Goal: Task Accomplishment & Management: Complete application form

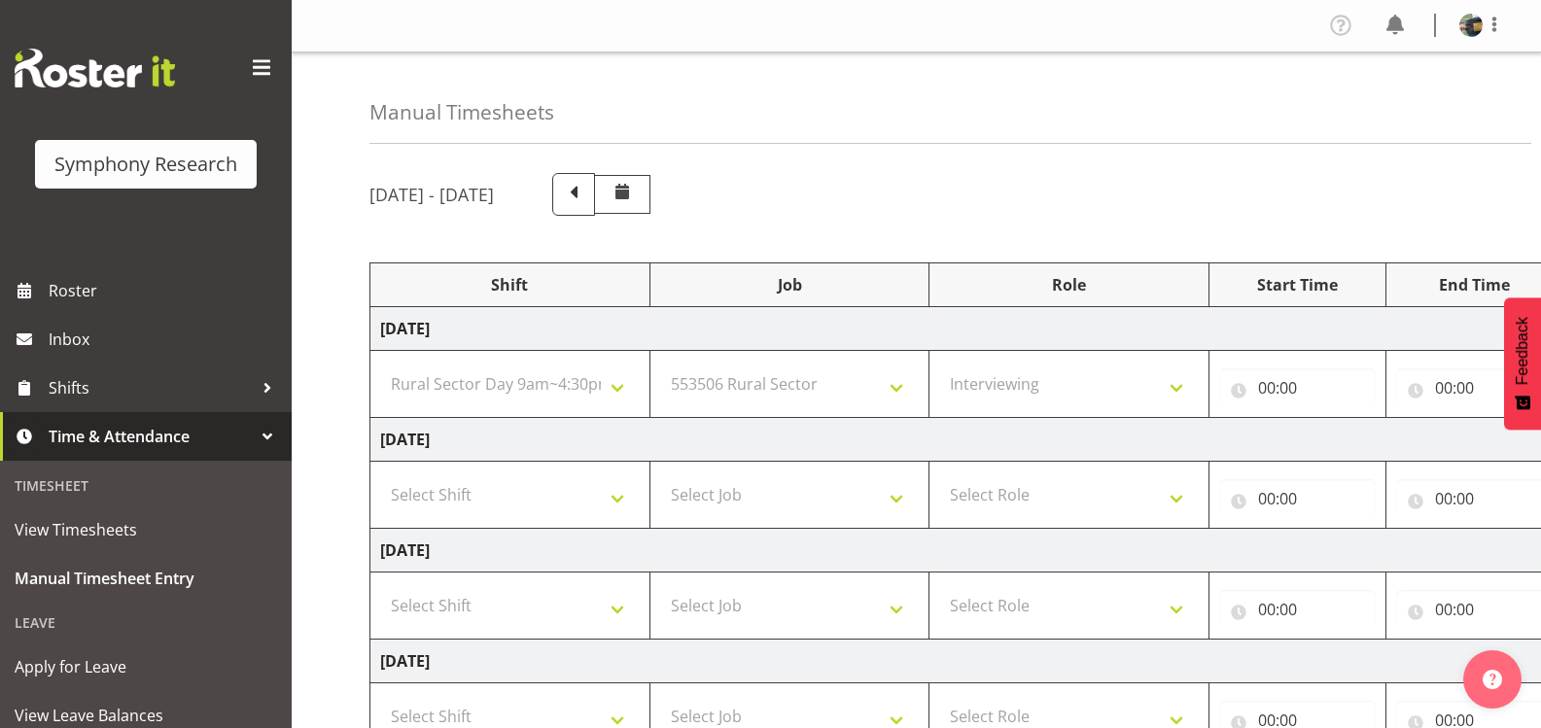
select select "81561"
select select "10587"
select select "47"
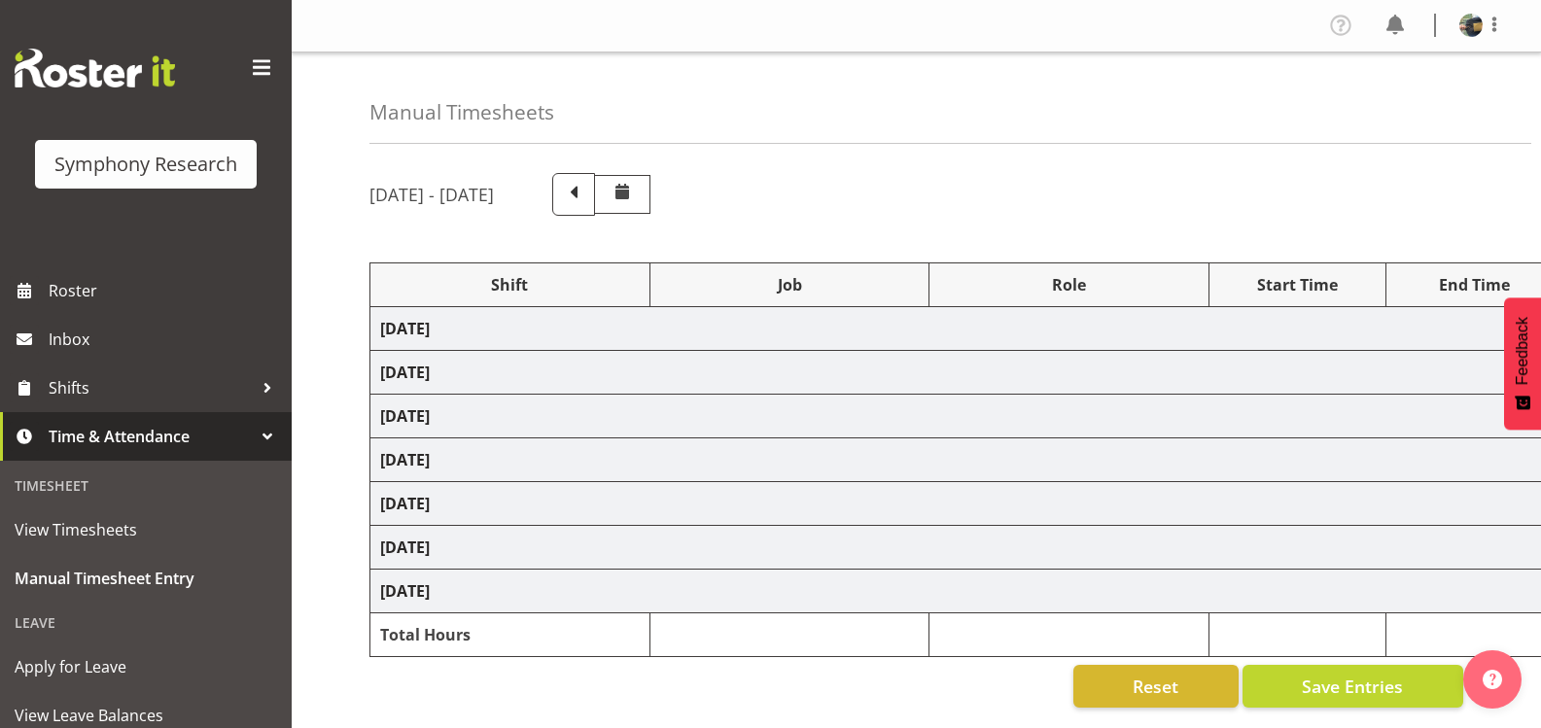
select select "81561"
select select "10587"
select select "47"
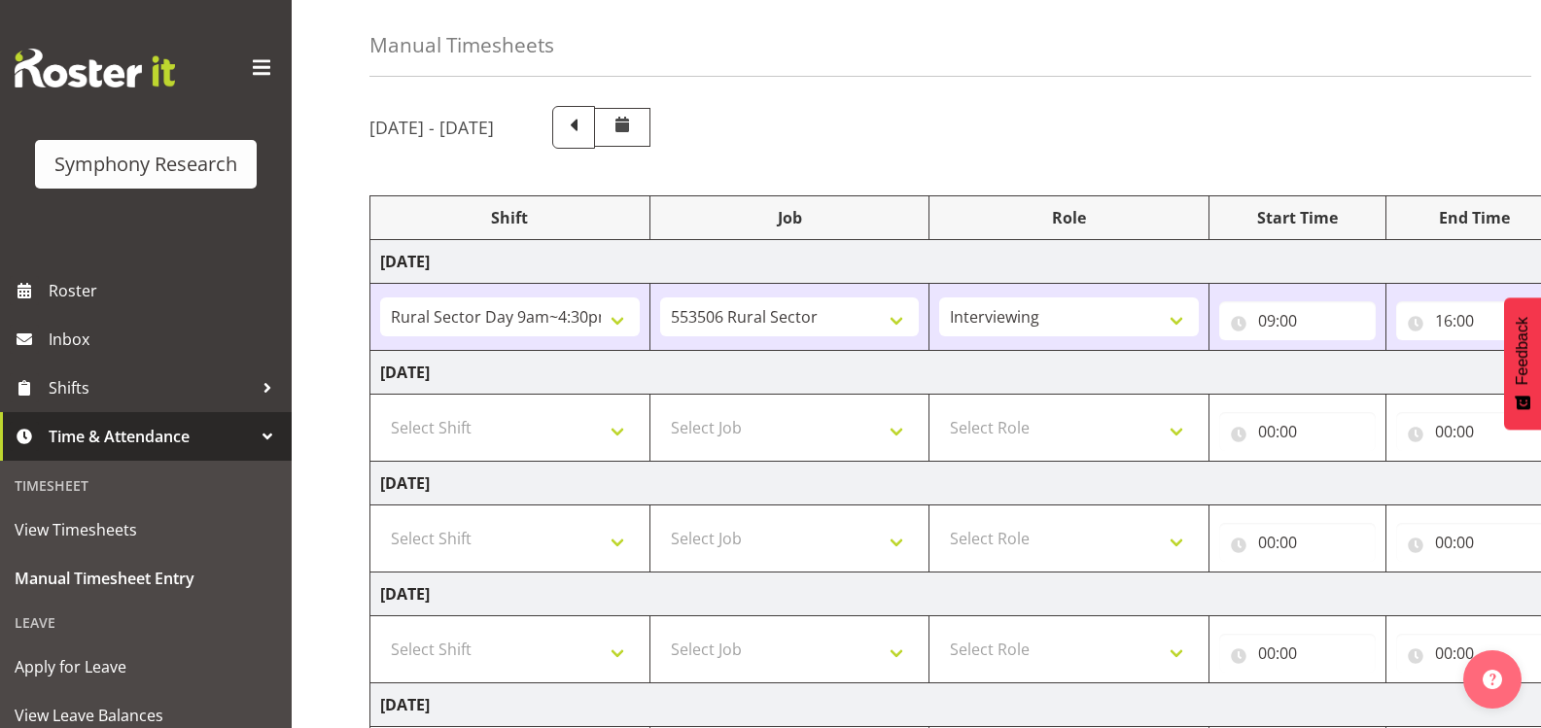
scroll to position [97, 0]
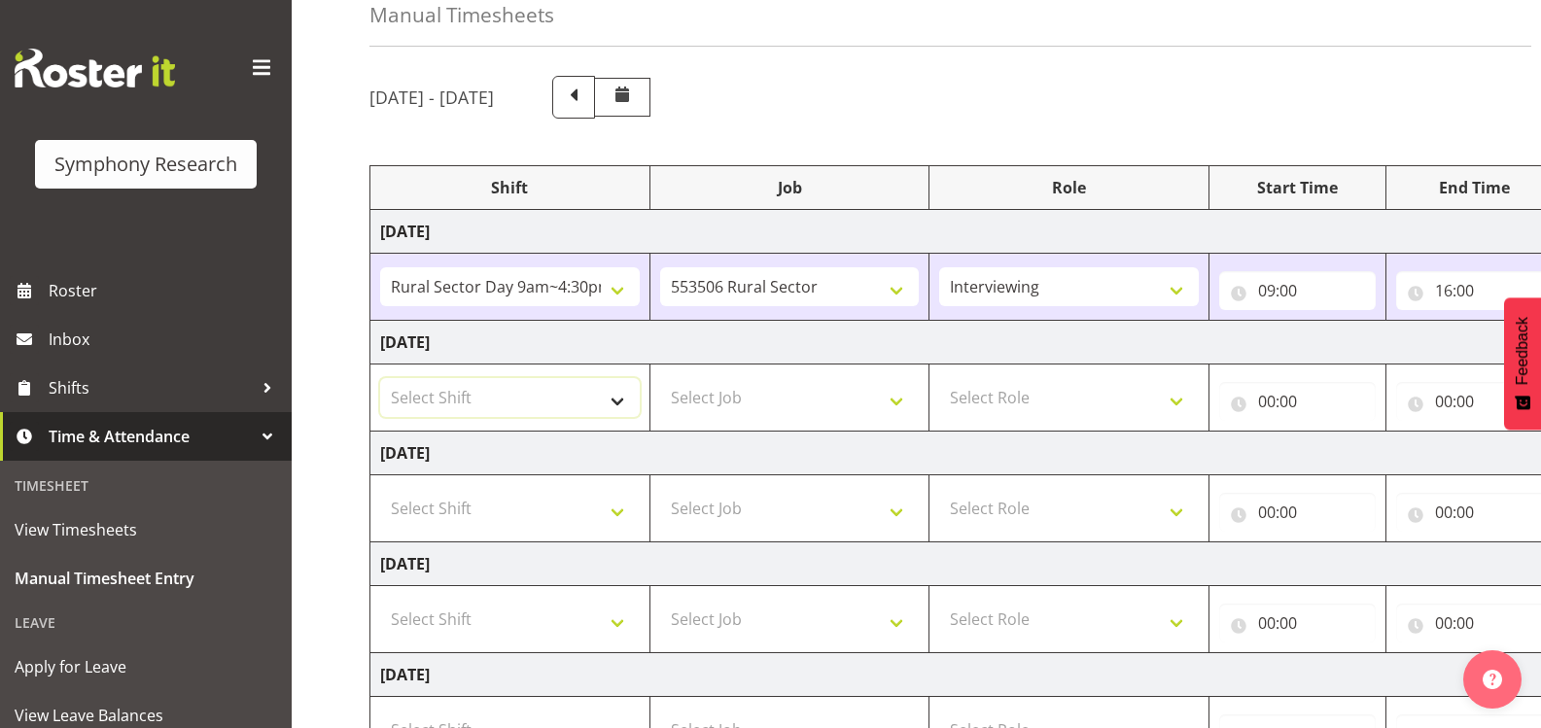
click at [615, 403] on select "Select Shift !!Weekend Residential (Roster IT Shift Label) *Business 9/10am ~ 4…" at bounding box center [510, 397] width 260 height 39
select select "81561"
click at [380, 378] on select "Select Shift !!Weekend Residential (Roster IT Shift Label) *Business 9/10am ~ 4…" at bounding box center [510, 397] width 260 height 39
click at [851, 397] on select "Select Job 550060 IF Admin 553492 World Poll Aus Wave 2 Main 2025 553493 World …" at bounding box center [790, 397] width 260 height 39
select select "10587"
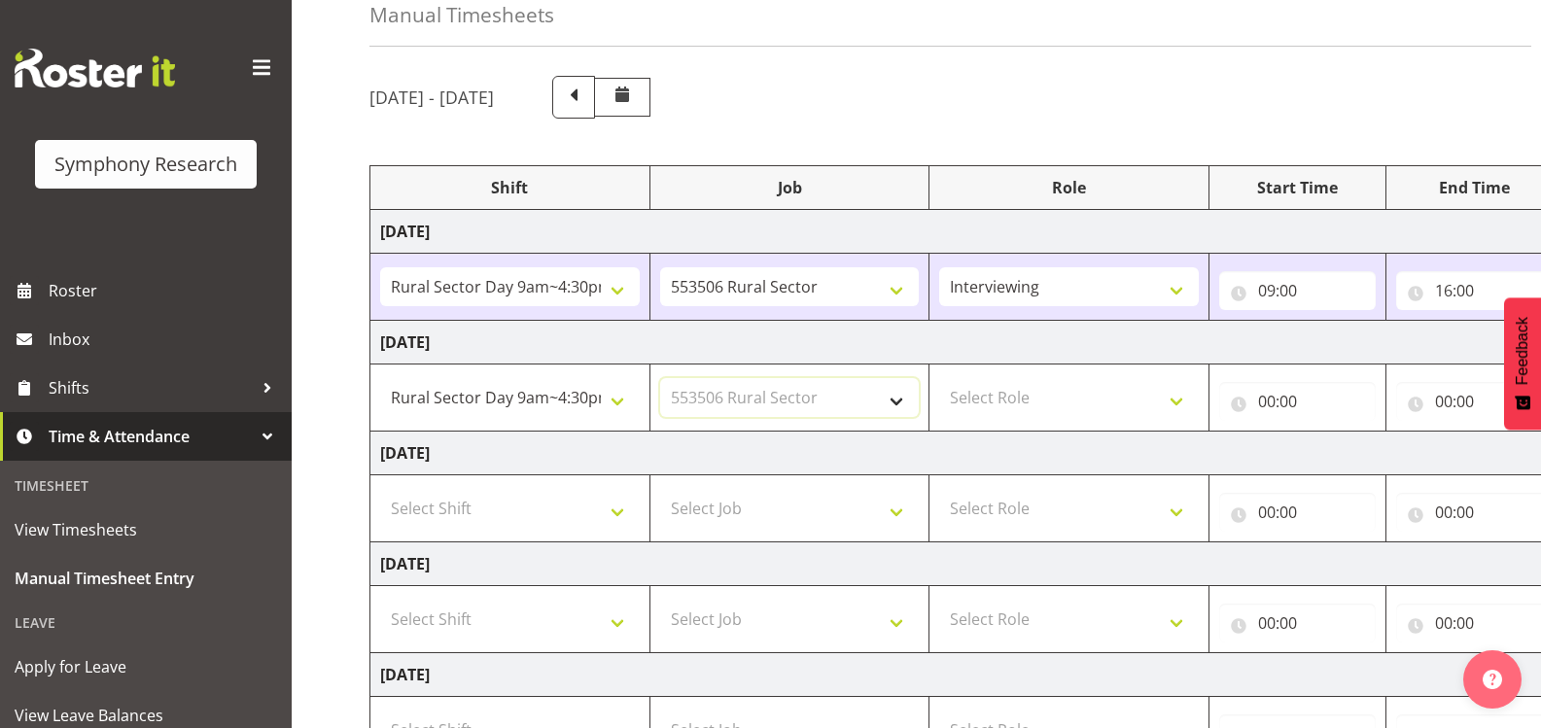
click at [660, 378] on select "Select Job 550060 IF Admin 553492 World Poll Aus Wave 2 Main 2025 553493 World …" at bounding box center [790, 397] width 260 height 39
click at [1103, 390] on select "Select Role Briefing Interviewing" at bounding box center [1069, 397] width 260 height 39
select select "47"
click at [939, 378] on select "Select Role Briefing Interviewing" at bounding box center [1069, 397] width 260 height 39
click at [1266, 397] on input "00:00" at bounding box center [1298, 401] width 157 height 39
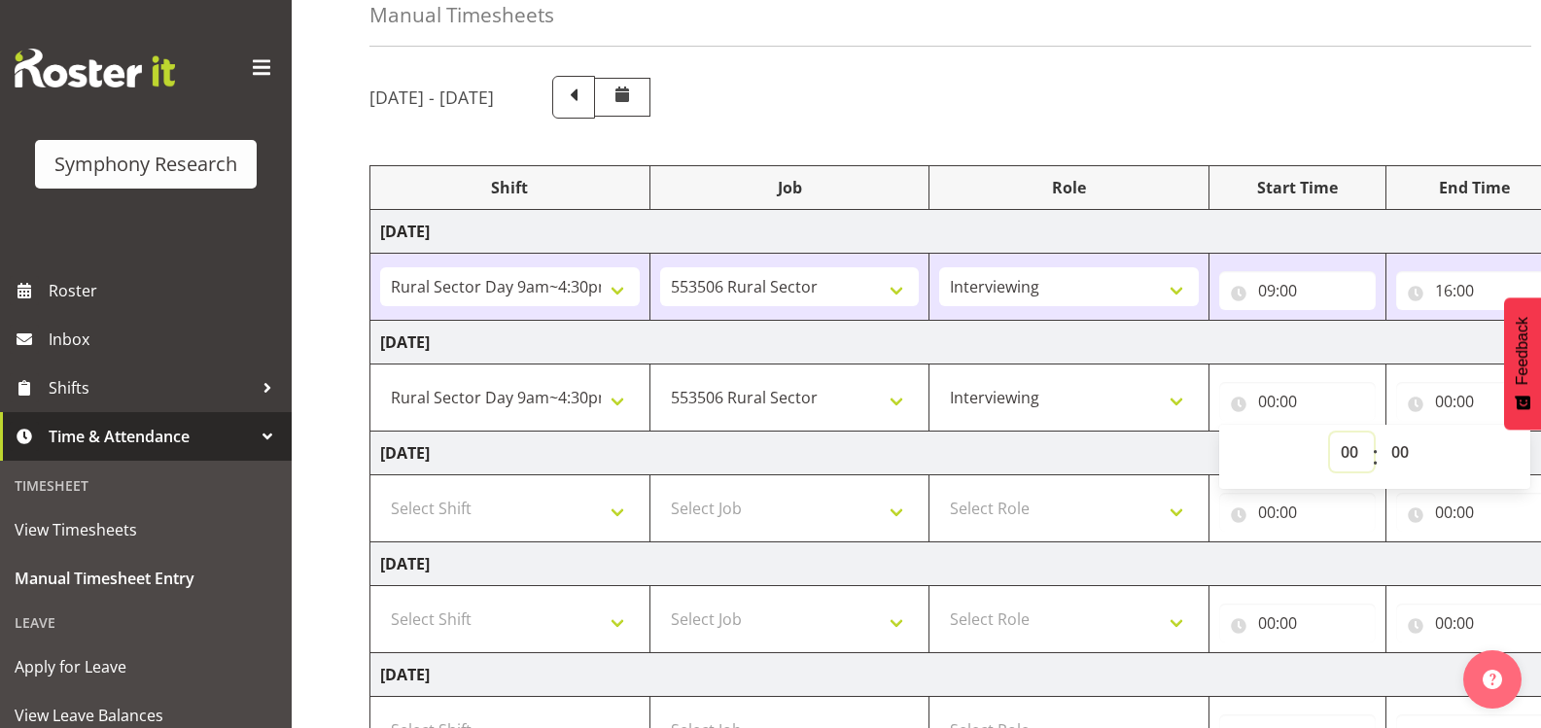
click at [1345, 453] on select "00 01 02 03 04 05 06 07 08 09 10 11 12 13 14 15 16 17 18 19 20 21 22 23" at bounding box center [1352, 452] width 44 height 39
select select "9"
click at [1330, 433] on select "00 01 02 03 04 05 06 07 08 09 10 11 12 13 14 15 16 17 18 19 20 21 22 23" at bounding box center [1352, 452] width 44 height 39
type input "09:00"
click at [1292, 115] on div "[DATE] - [DATE]" at bounding box center [917, 97] width 1094 height 43
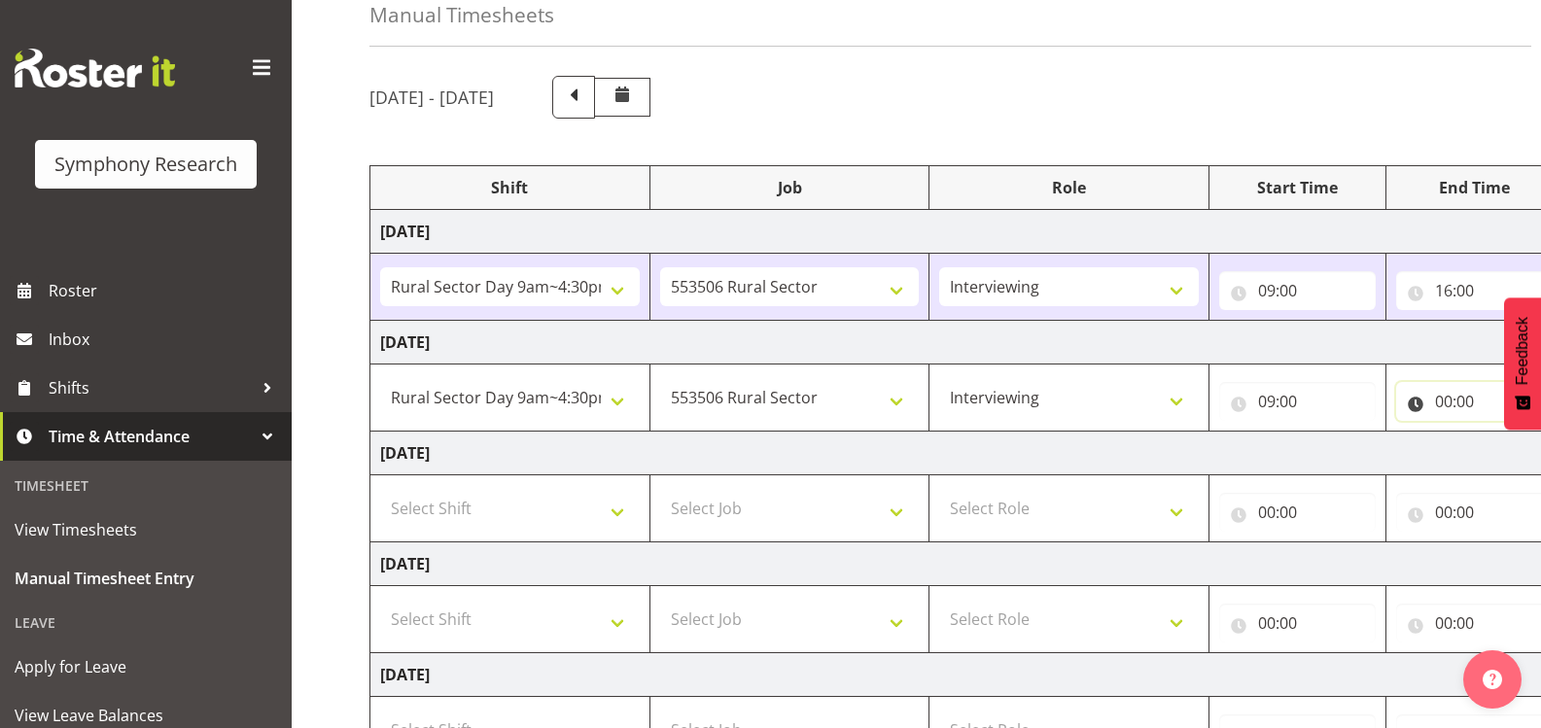
click at [1453, 400] on input "00:00" at bounding box center [1475, 401] width 157 height 39
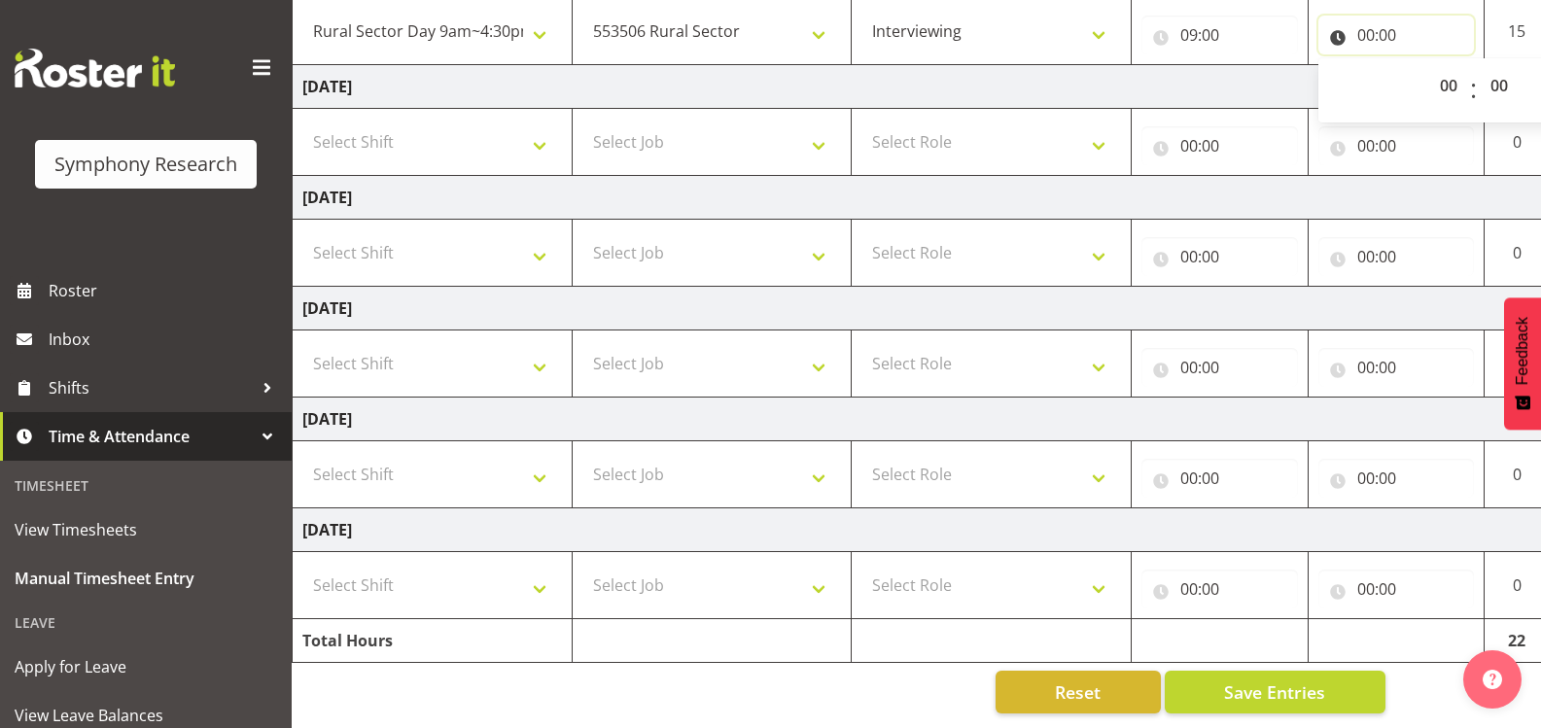
scroll to position [0, 190]
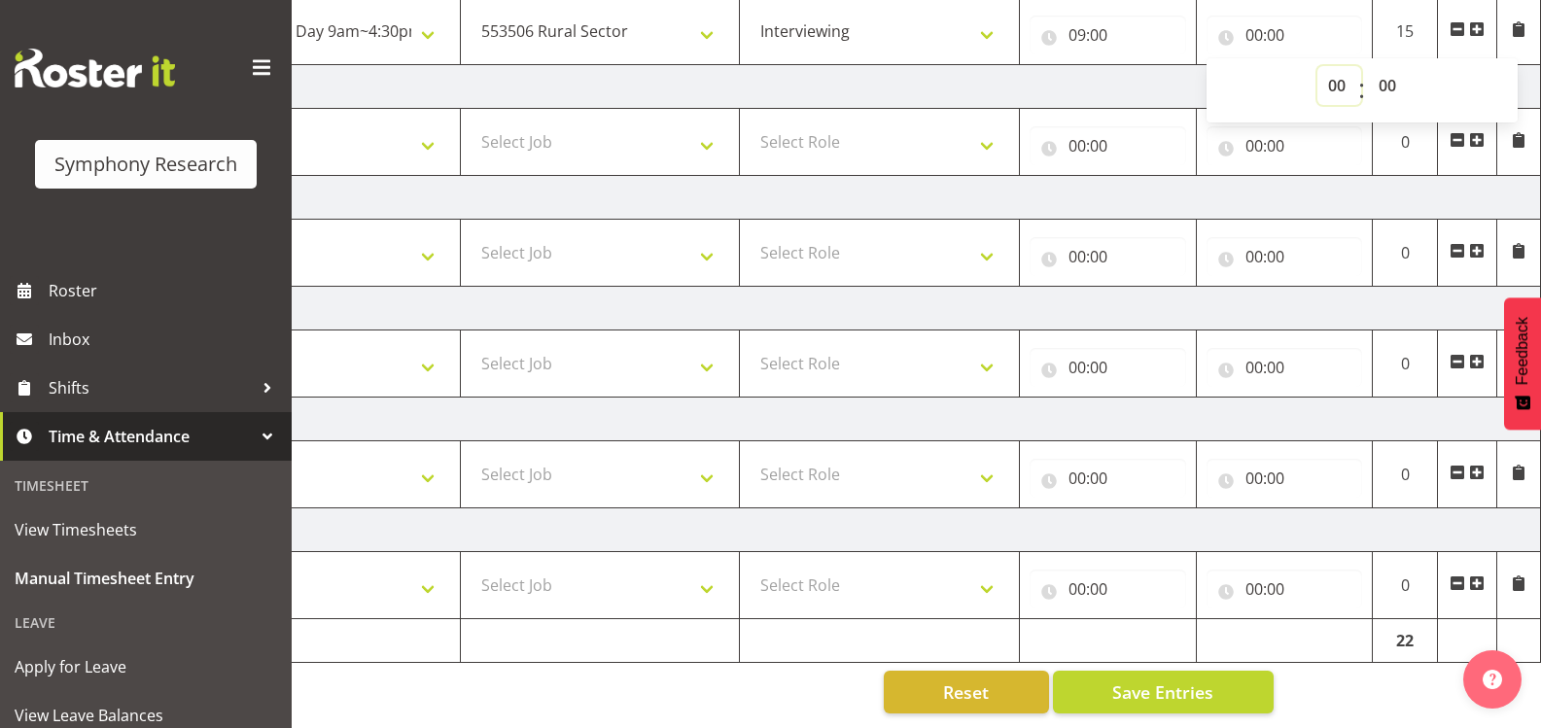
click at [1334, 70] on select "00 01 02 03 04 05 06 07 08 09 10 11 12 13 14 15 16 17 18 19 20 21 22 23" at bounding box center [1340, 85] width 44 height 39
select select "16"
click at [1318, 66] on select "00 01 02 03 04 05 06 07 08 09 10 11 12 13 14 15 16 17 18 19 20 21 22 23" at bounding box center [1340, 85] width 44 height 39
type input "16:00"
click at [1390, 72] on select "00 01 02 03 04 05 06 07 08 09 10 11 12 13 14 15 16 17 18 19 20 21 22 23 24 25 2…" at bounding box center [1390, 85] width 44 height 39
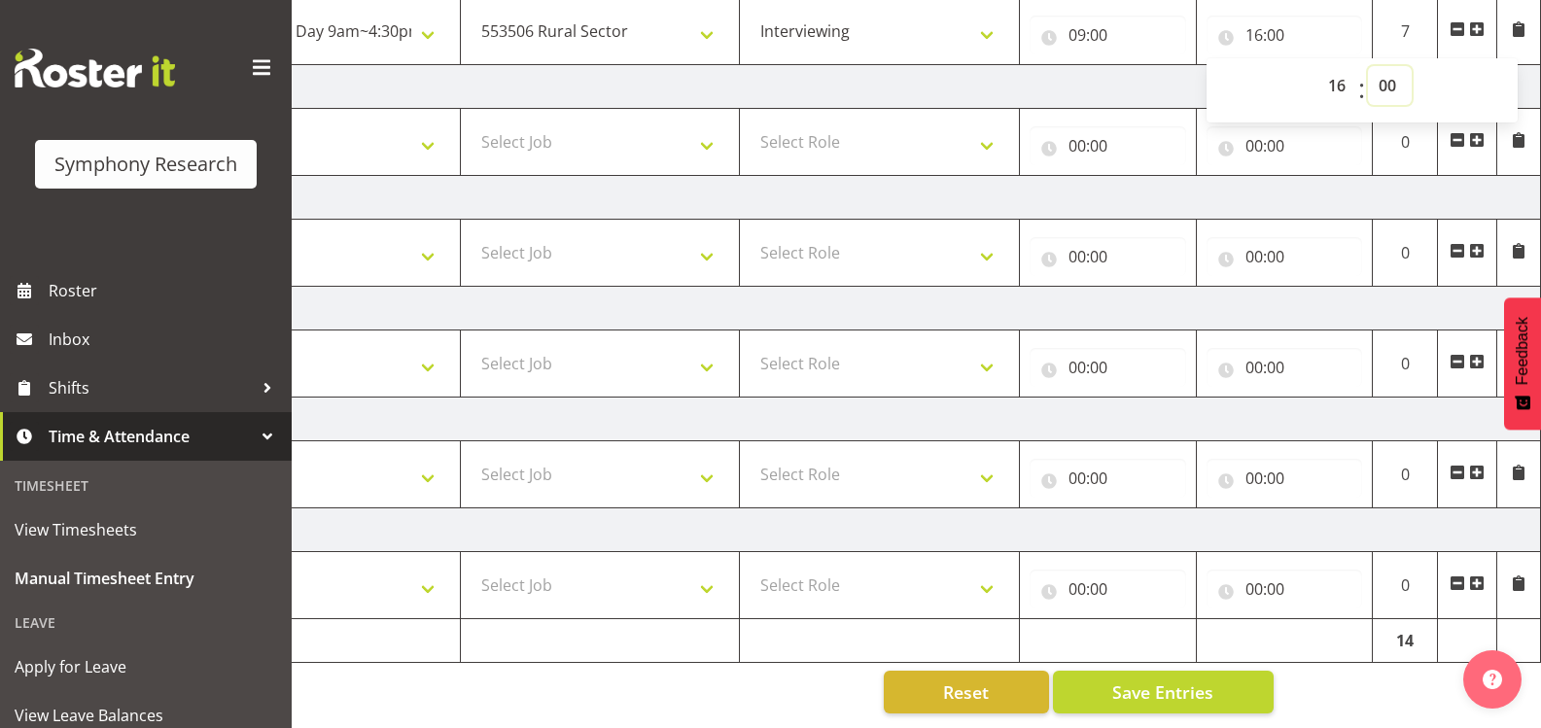
select select "12"
click at [1368, 66] on select "00 01 02 03 04 05 06 07 08 09 10 11 12 13 14 15 16 17 18 19 20 21 22 23 24 25 2…" at bounding box center [1390, 85] width 44 height 39
type input "16:12"
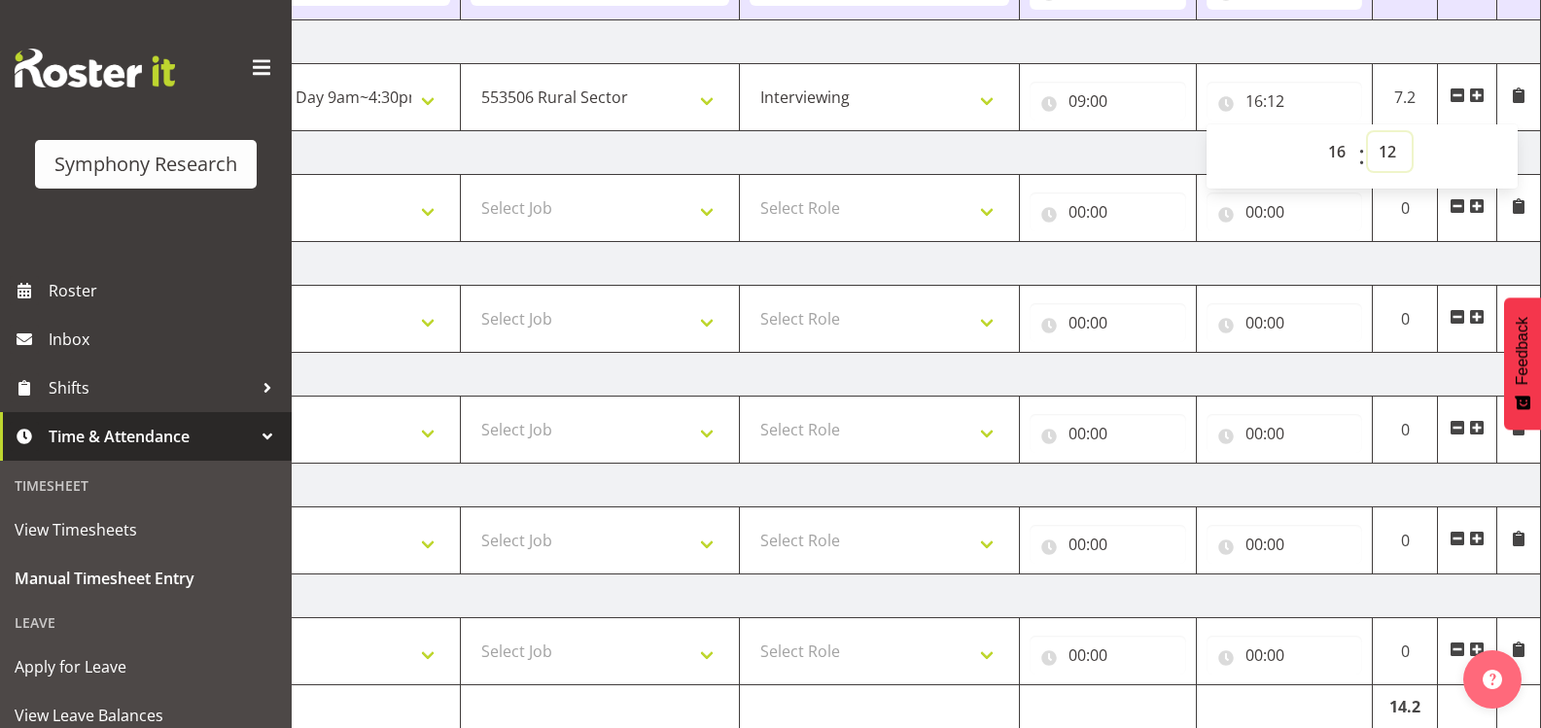
scroll to position [478, 0]
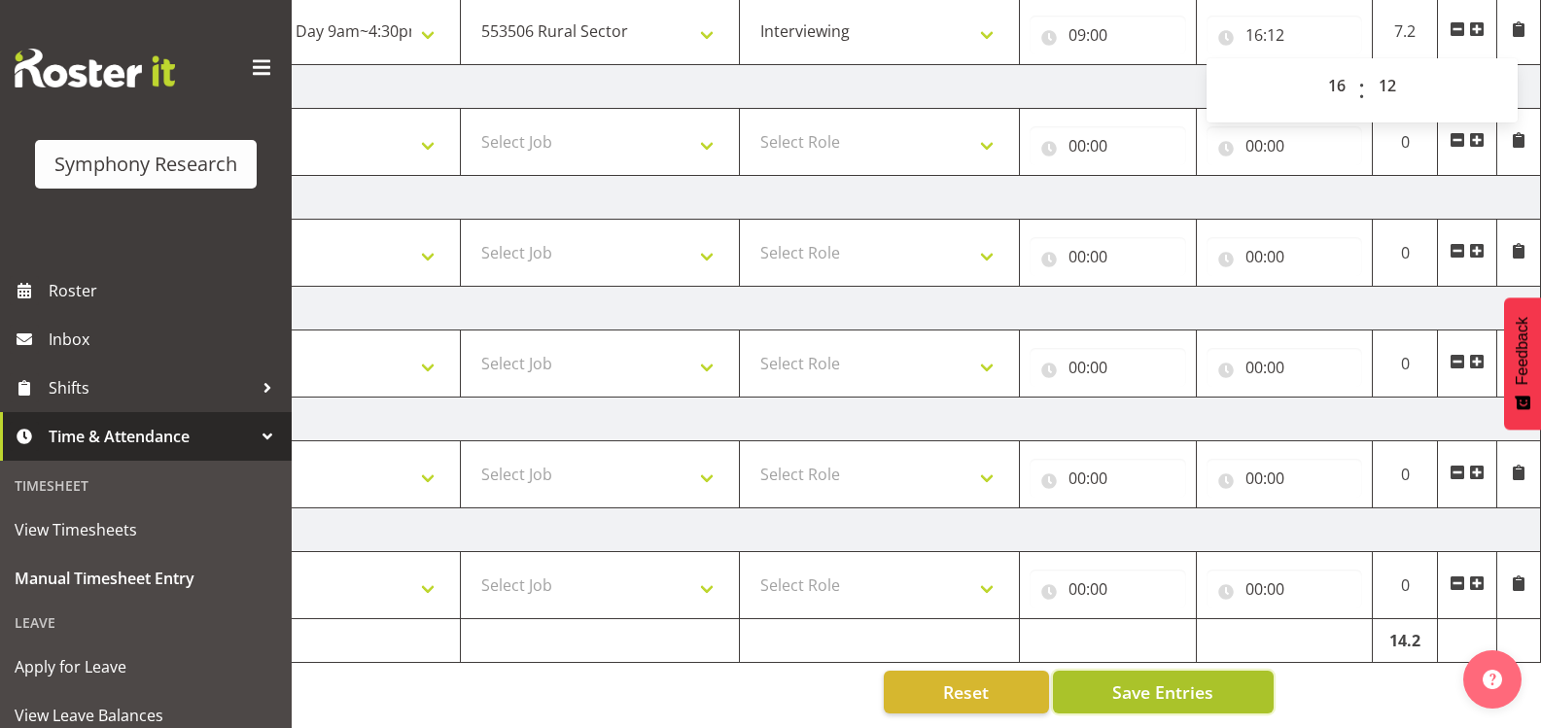
click at [1168, 689] on span "Save Entries" at bounding box center [1163, 692] width 101 height 25
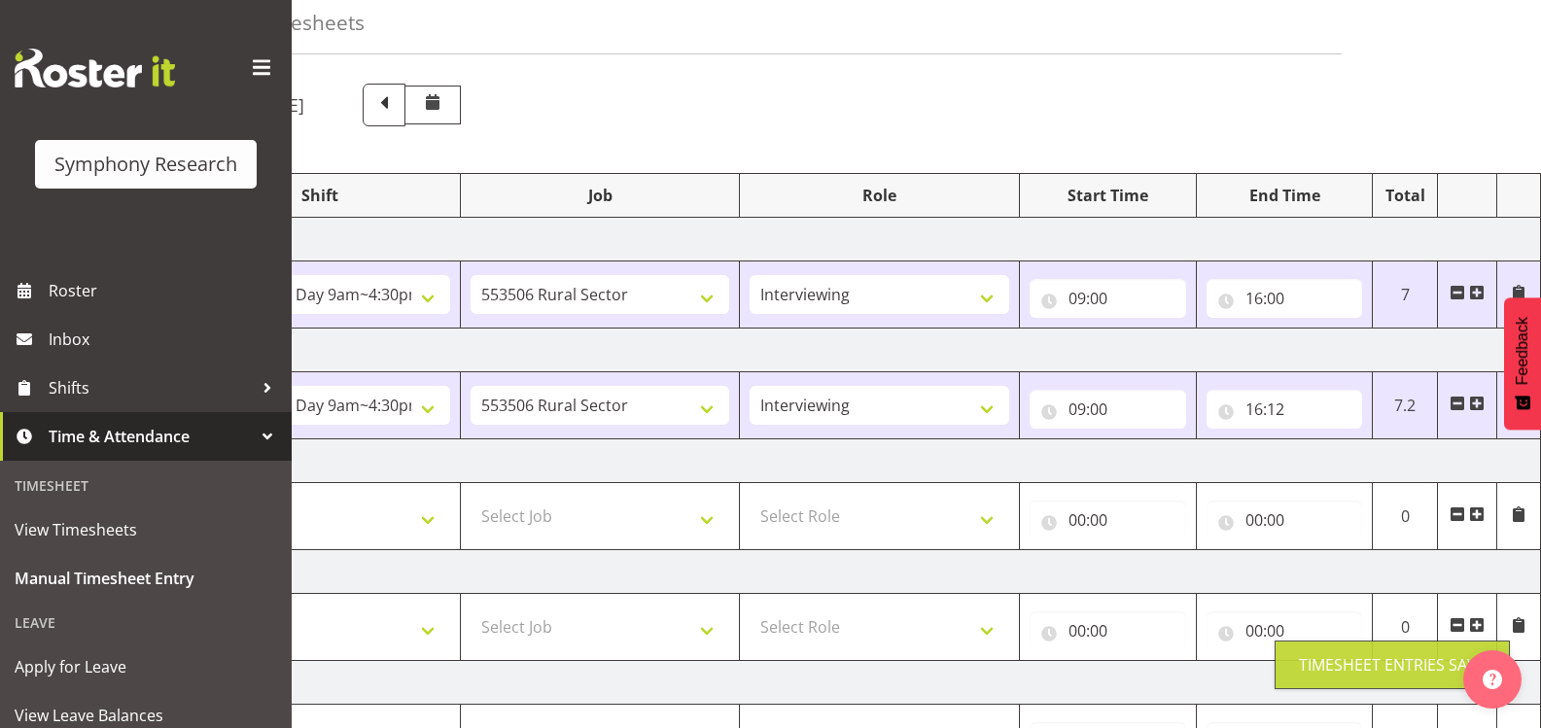
scroll to position [0, 0]
